Goal: Check status: Check status

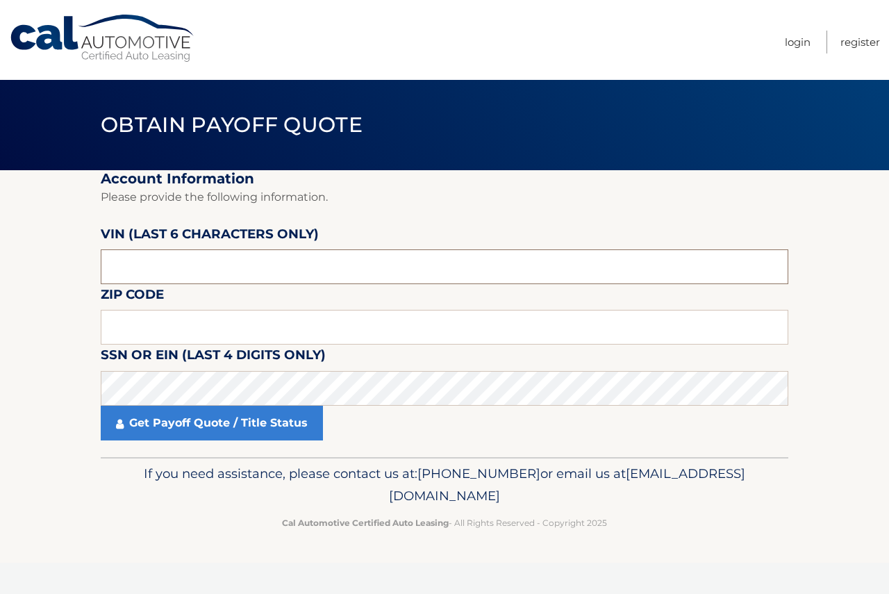
click at [163, 274] on input "text" at bounding box center [445, 266] width 688 height 35
click at [124, 268] on input "text" at bounding box center [445, 266] width 688 height 35
type input "5*****"
type input "536800"
click at [158, 337] on input "text" at bounding box center [445, 327] width 688 height 35
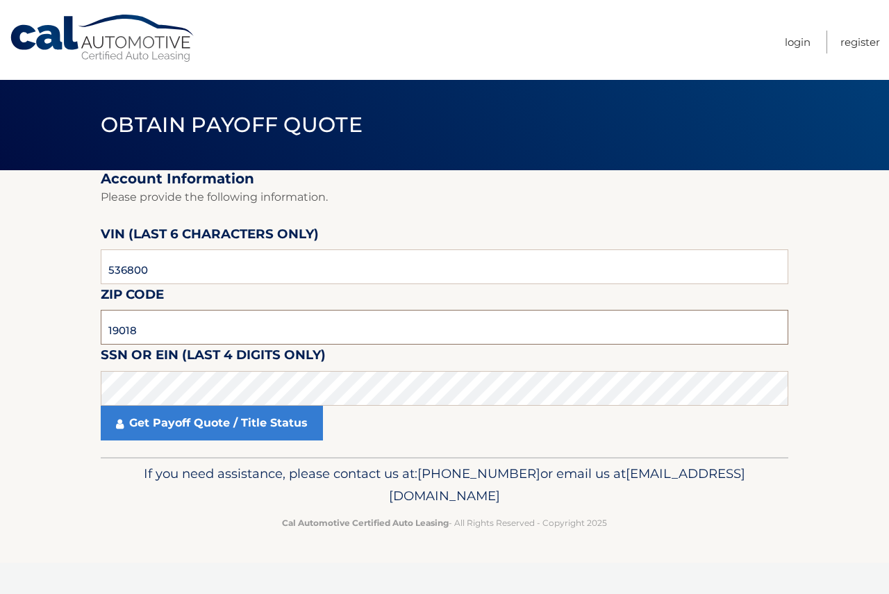
type input "19018"
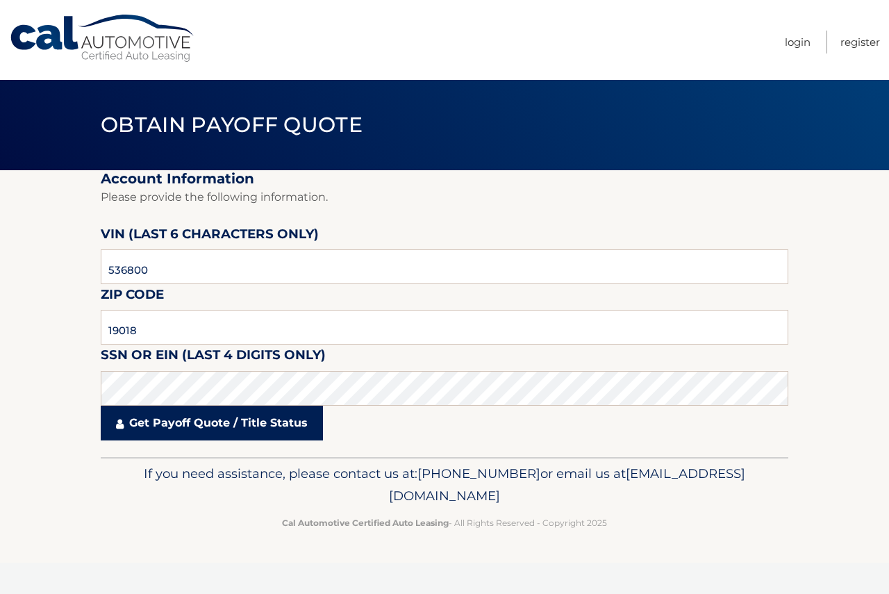
click at [213, 408] on link "Get Payoff Quote / Title Status" at bounding box center [212, 423] width 222 height 35
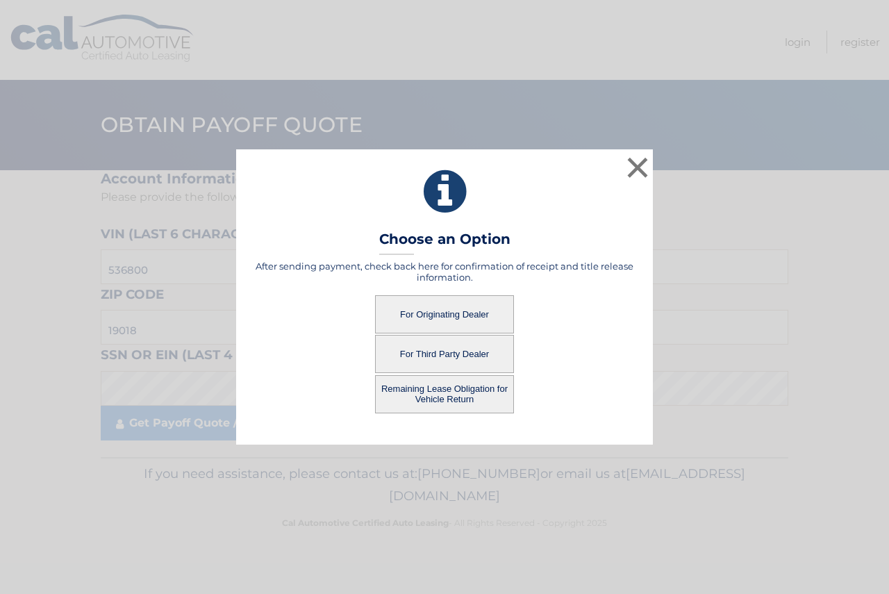
click at [443, 306] on button "For Originating Dealer" at bounding box center [444, 314] width 139 height 38
click at [440, 312] on button "For Originating Dealer" at bounding box center [444, 314] width 139 height 38
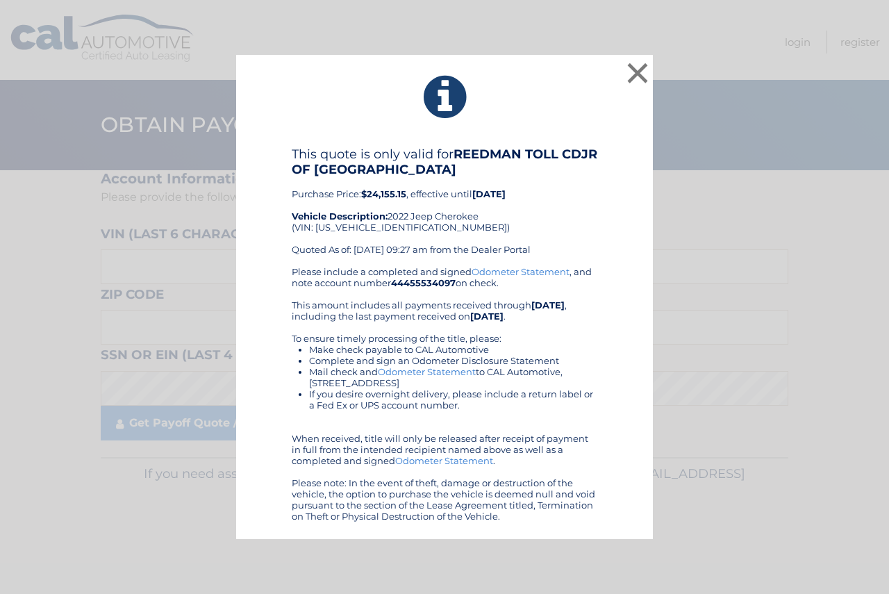
click at [425, 314] on div "Please include a completed and signed Odometer Statement , and note account num…" at bounding box center [445, 394] width 306 height 256
click at [640, 73] on button "×" at bounding box center [638, 73] width 28 height 28
